Goal: Information Seeking & Learning: Learn about a topic

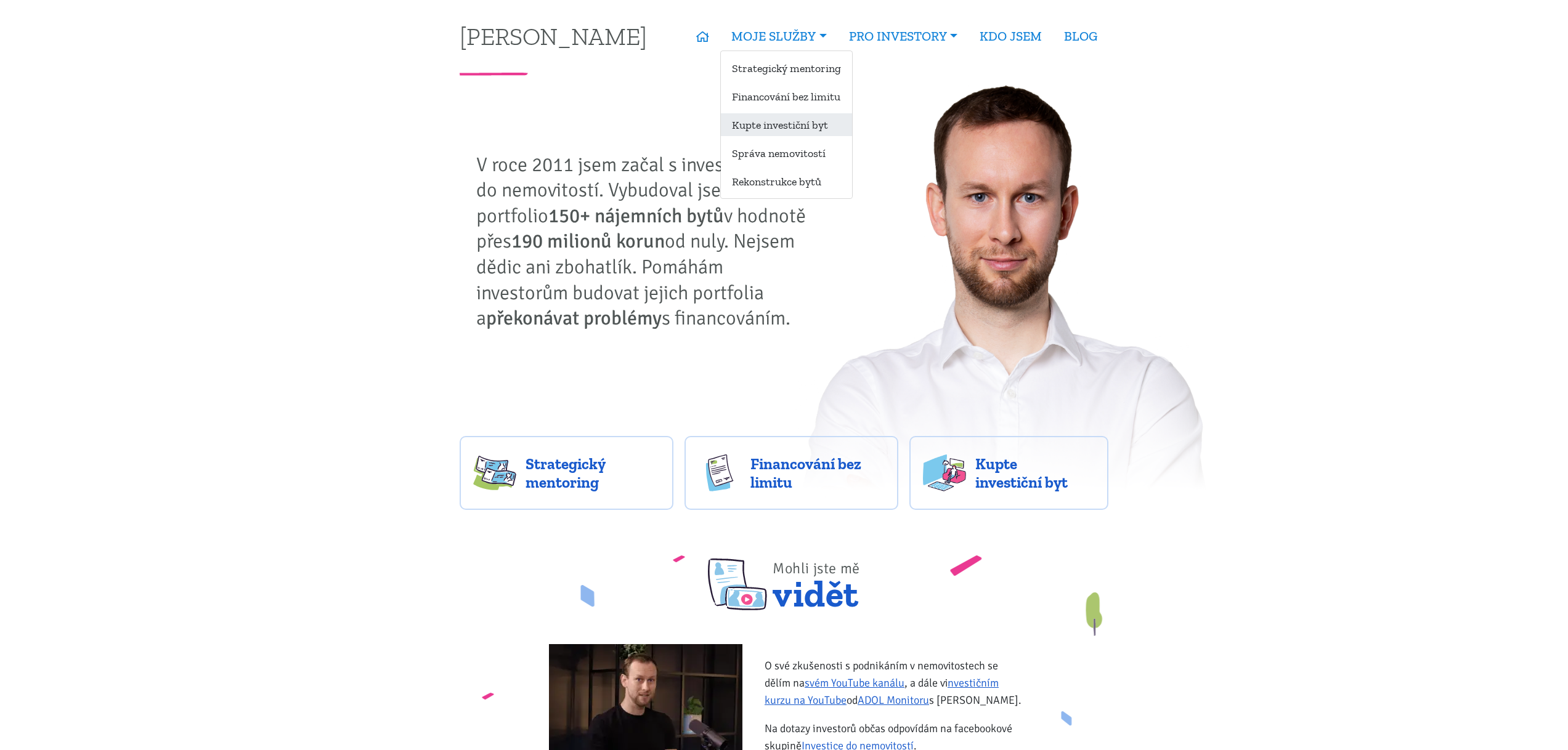
click at [779, 125] on link "Kupte investiční byt" at bounding box center [786, 125] width 131 height 23
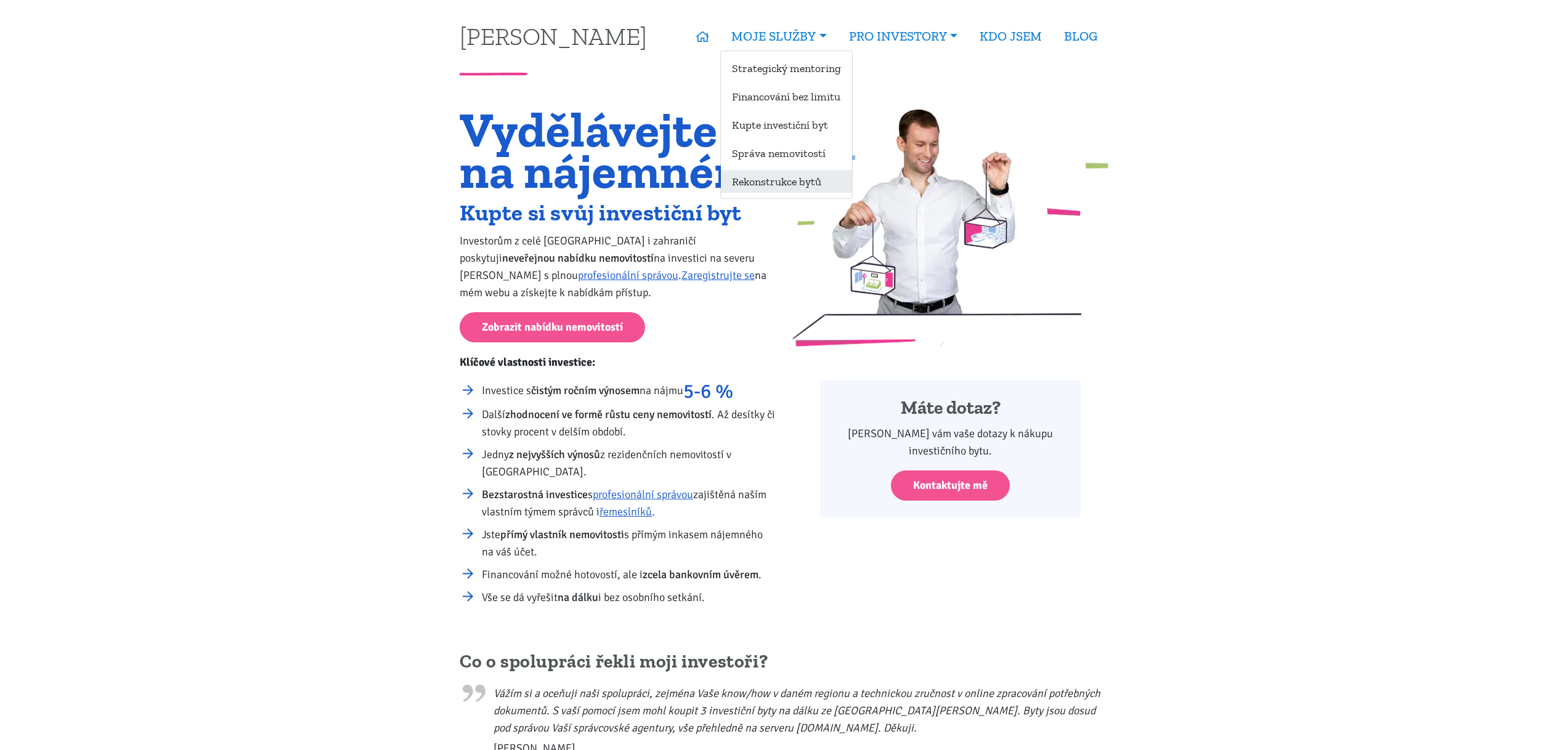
click at [756, 175] on link "Rekonstrukce bytů" at bounding box center [786, 181] width 131 height 23
